Goal: Complete application form

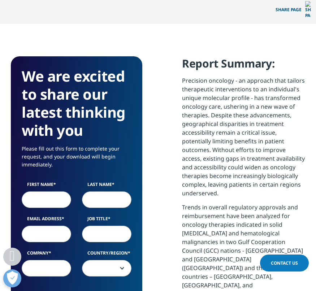
scroll to position [470, 0]
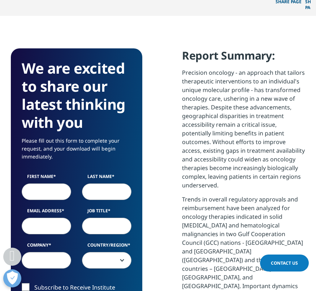
click at [63, 184] on input "First Name" at bounding box center [47, 192] width 50 height 17
type input "[PERSON_NAME]"
type input "[EMAIL_ADDRESS][DOMAIN_NAME]"
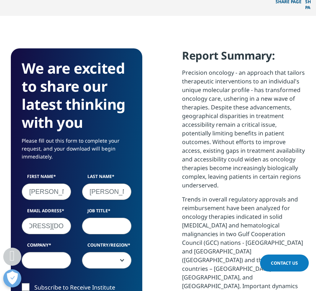
scroll to position [0, 0]
type input "CEO"
type input "BDG"
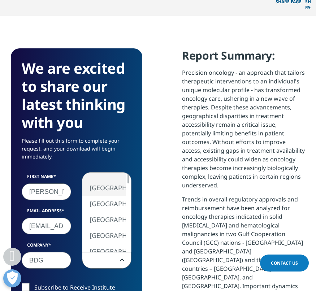
select select "[GEOGRAPHIC_DATA]"
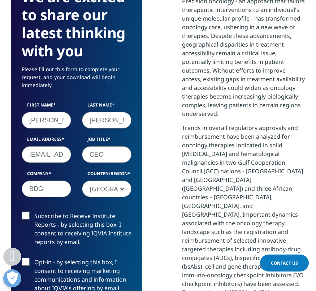
scroll to position [542, 0]
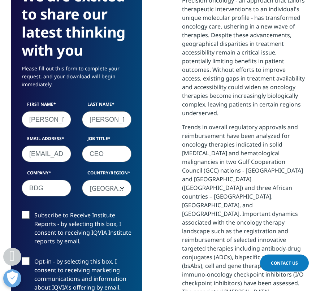
click at [81, 211] on label "Subscribe to Receive Institute Reports - by selecting this box, I consent to re…" at bounding box center [77, 230] width 110 height 39
click at [34, 211] on input "Subscribe to Receive Institute Reports - by selecting this box, I consent to re…" at bounding box center [34, 211] width 0 height 0
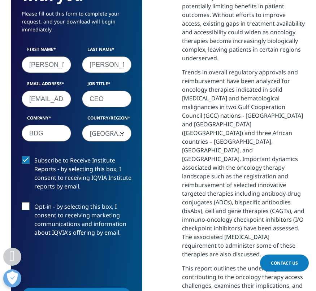
scroll to position [615, 0]
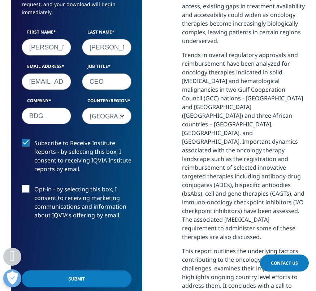
click at [68, 271] on input "Submit" at bounding box center [77, 279] width 110 height 17
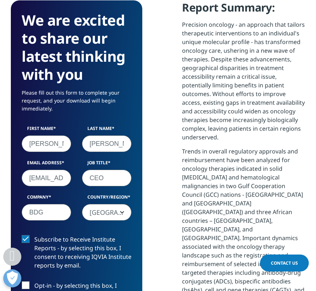
scroll to position [1074, 295]
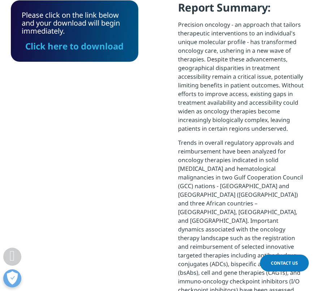
click at [103, 40] on link "Click here to download" at bounding box center [74, 46] width 98 height 12
